Goal: Check status: Check status

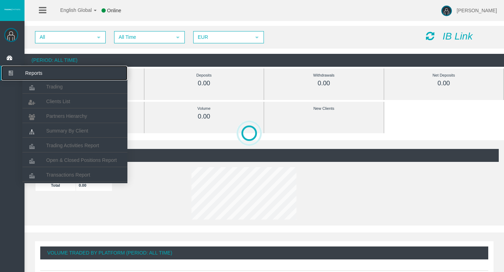
click at [10, 79] on icon at bounding box center [10, 73] width 19 height 15
click at [43, 85] on link "Trading" at bounding box center [74, 86] width 105 height 13
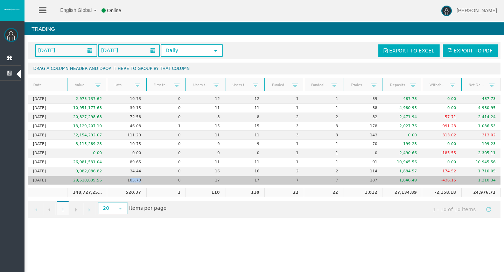
drag, startPoint x: 142, startPoint y: 180, endPoint x: 130, endPoint y: 180, distance: 11.5
click at [130, 180] on td "105.70" at bounding box center [127, 180] width 40 height 9
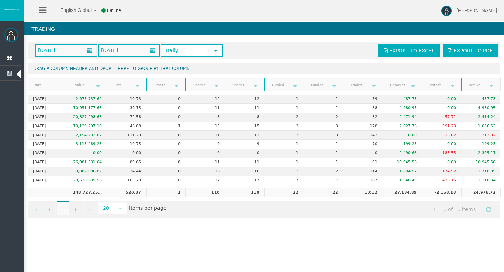
click at [164, 219] on div "[DATE] [DATE] Daily select Export to Excel Export to PDF Drag a column header a…" at bounding box center [263, 130] width 479 height 183
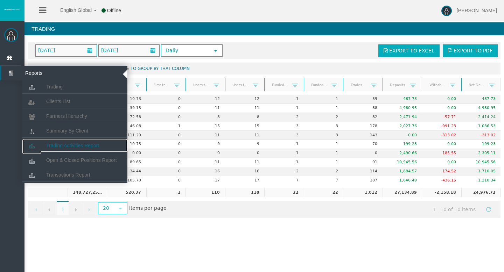
click at [78, 146] on span "Trading Activities Report" at bounding box center [72, 146] width 53 height 6
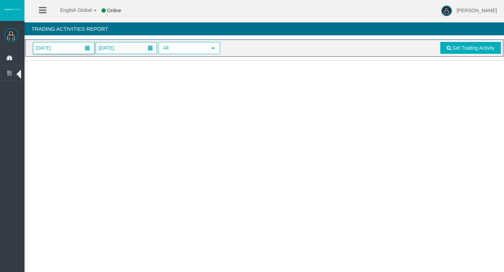
click at [78, 49] on span "[DATE]" at bounding box center [63, 48] width 61 height 12
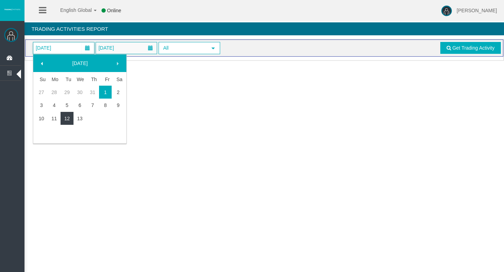
click at [64, 115] on link "12" at bounding box center [67, 118] width 13 height 13
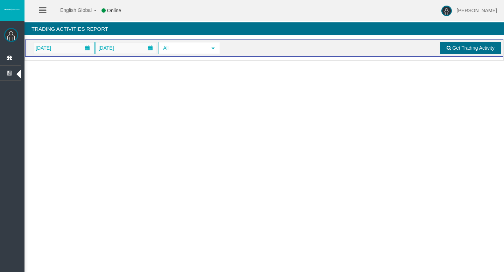
click at [454, 51] on link "Get Trading Activity" at bounding box center [470, 48] width 61 height 12
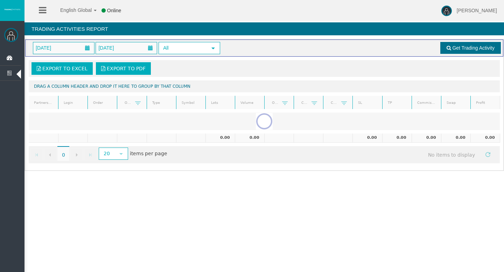
click at [451, 51] on link "Get Trading Activity" at bounding box center [470, 48] width 61 height 12
click at [15, 28] on div at bounding box center [9, 31] width 18 height 14
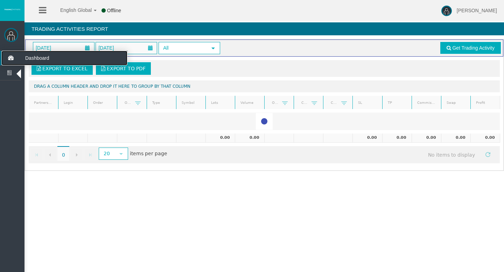
click at [6, 54] on icon at bounding box center [10, 58] width 19 height 15
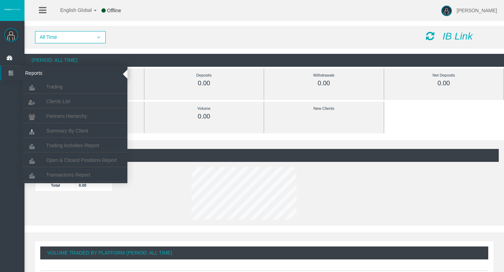
click at [6, 74] on icon at bounding box center [10, 73] width 19 height 15
click at [72, 141] on link "Trading Activities Report" at bounding box center [74, 145] width 105 height 13
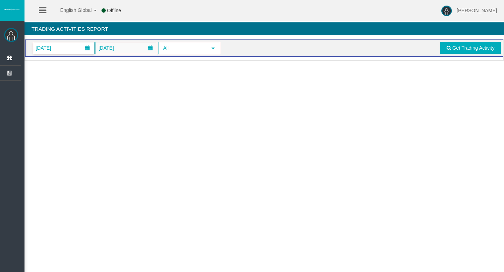
click at [77, 49] on span "[DATE]" at bounding box center [63, 48] width 61 height 12
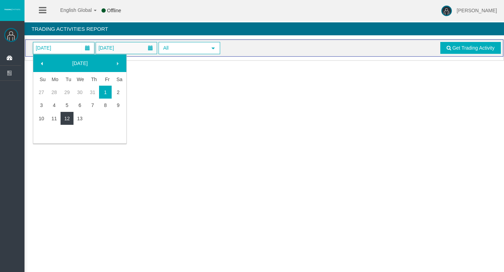
click at [67, 119] on link "12" at bounding box center [67, 118] width 13 height 13
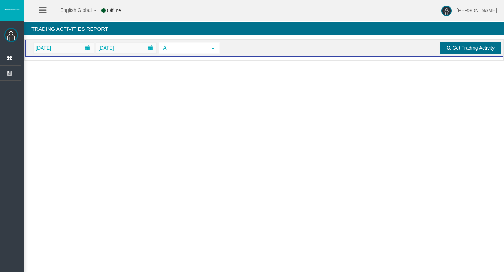
click at [476, 43] on link "Get Trading Activity" at bounding box center [470, 48] width 61 height 12
click at [78, 50] on span "[DATE]" at bounding box center [63, 48] width 61 height 12
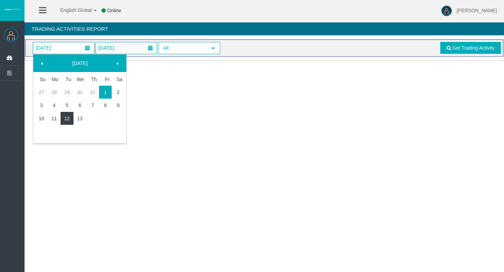
click at [62, 112] on link "12" at bounding box center [67, 118] width 13 height 13
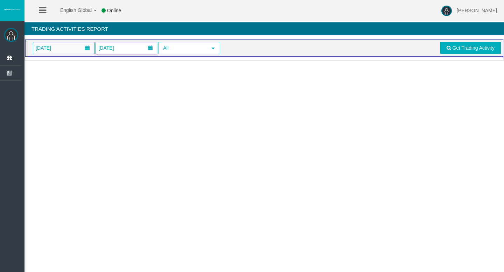
click at [108, 51] on span "[DATE]" at bounding box center [106, 48] width 20 height 10
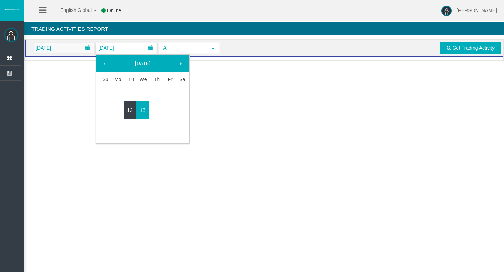
click at [131, 110] on link "12" at bounding box center [129, 110] width 13 height 13
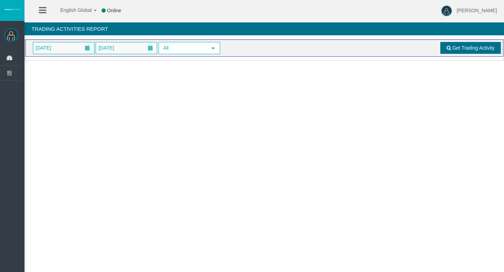
click at [446, 51] on link "Get Trading Activity" at bounding box center [470, 48] width 61 height 12
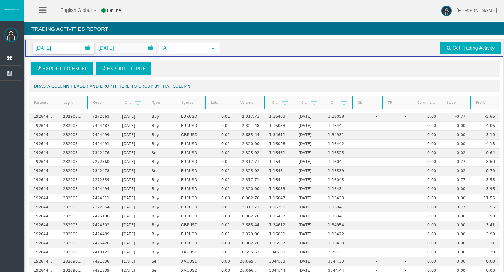
click at [83, 47] on span at bounding box center [87, 48] width 13 height 11
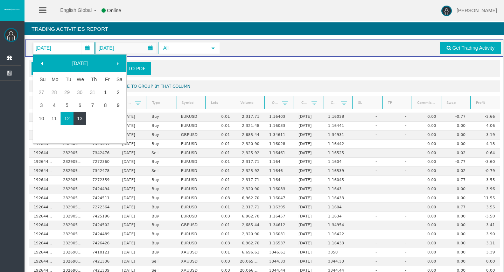
click at [78, 118] on link "13" at bounding box center [79, 118] width 13 height 13
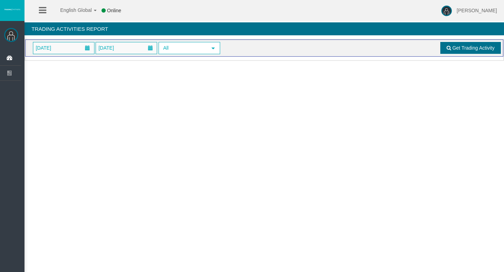
click at [469, 52] on link "Get Trading Activity" at bounding box center [470, 48] width 61 height 12
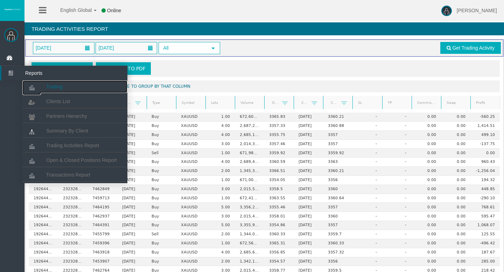
click at [42, 85] on link "Trading" at bounding box center [74, 86] width 105 height 13
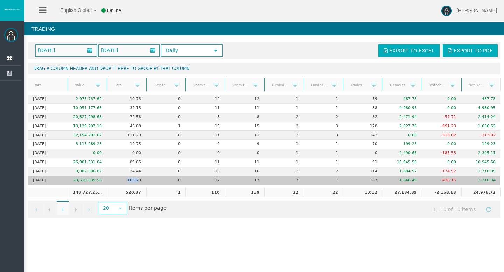
drag, startPoint x: 126, startPoint y: 180, endPoint x: 139, endPoint y: 180, distance: 13.6
click at [139, 180] on td "105.70" at bounding box center [127, 180] width 40 height 9
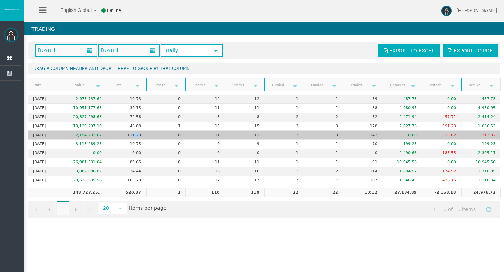
drag, startPoint x: 144, startPoint y: 135, endPoint x: 133, endPoint y: 135, distance: 11.5
click at [133, 135] on td "111.29" at bounding box center [127, 135] width 40 height 9
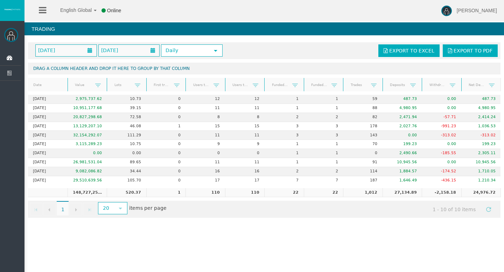
click at [192, 206] on div "Go to the first page Go to the previous page 1 1 Go to the next page Go to the …" at bounding box center [264, 209] width 472 height 17
